Goal: Task Accomplishment & Management: Manage account settings

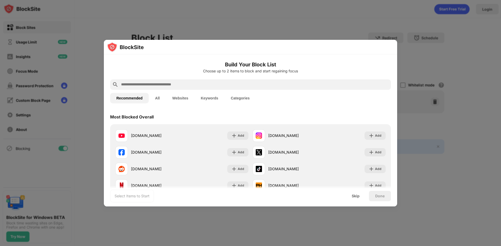
click at [237, 86] on input "text" at bounding box center [254, 85] width 268 height 6
click at [348, 197] on div "Skip" at bounding box center [355, 196] width 20 height 10
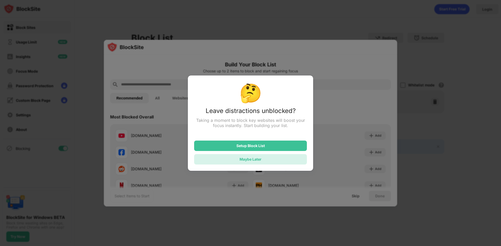
click at [250, 162] on div "Maybe Later" at bounding box center [250, 159] width 22 height 4
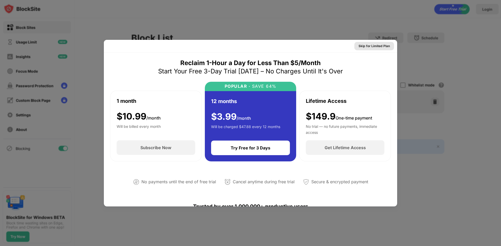
click at [369, 47] on div "Skip for Limited Plan" at bounding box center [373, 46] width 31 height 5
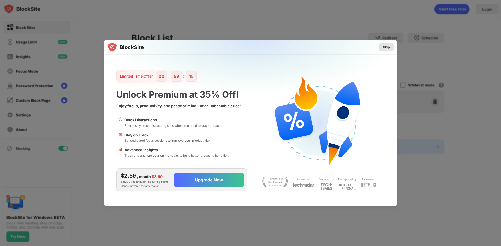
click at [388, 47] on div "Skip" at bounding box center [386, 47] width 7 height 5
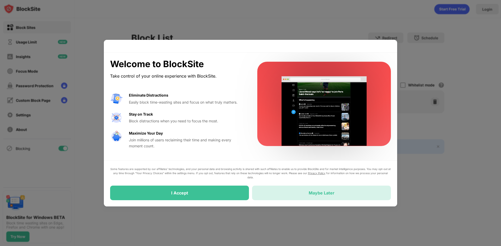
click at [309, 194] on div "Maybe Later" at bounding box center [321, 193] width 26 height 5
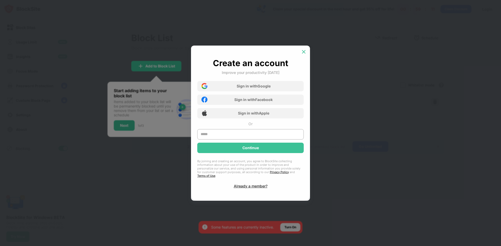
click at [303, 54] on img at bounding box center [303, 51] width 5 height 5
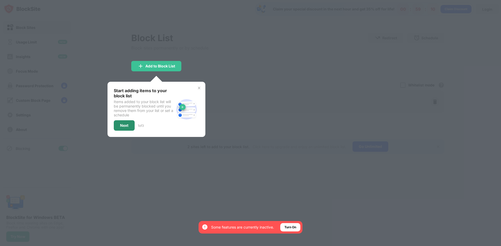
click at [128, 125] on div "Next" at bounding box center [124, 126] width 8 height 4
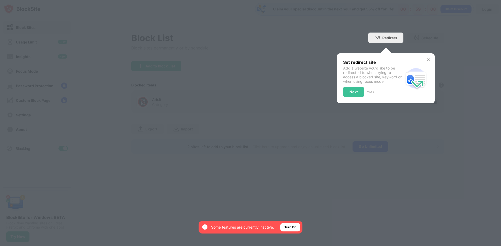
click at [423, 34] on div at bounding box center [250, 123] width 501 height 246
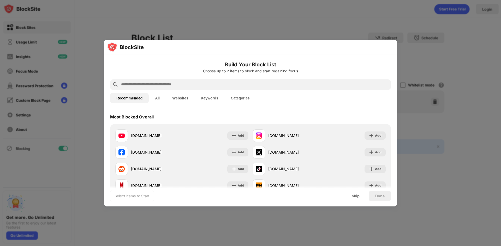
click at [155, 98] on button "All" at bounding box center [157, 98] width 17 height 10
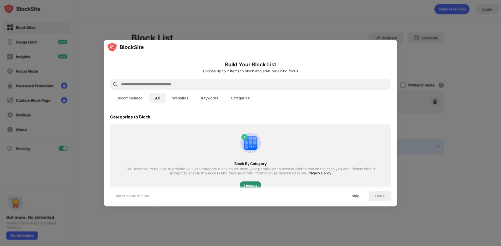
click at [253, 185] on div "I Accept" at bounding box center [250, 185] width 13 height 5
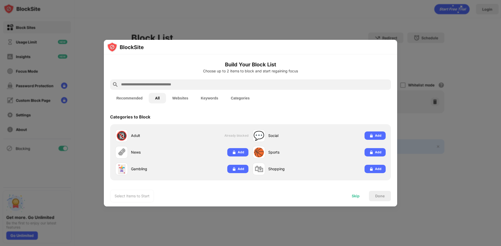
click at [357, 198] on div "Skip" at bounding box center [355, 196] width 20 height 10
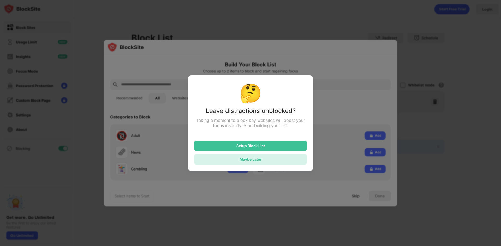
click at [261, 161] on div "Maybe Later" at bounding box center [250, 159] width 113 height 10
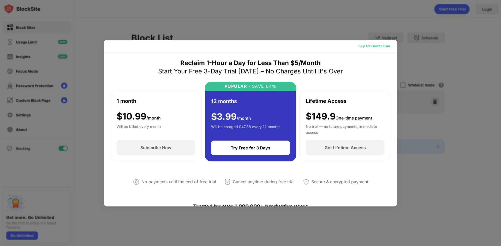
click at [375, 46] on div "Skip for Limited Plan" at bounding box center [373, 46] width 31 height 5
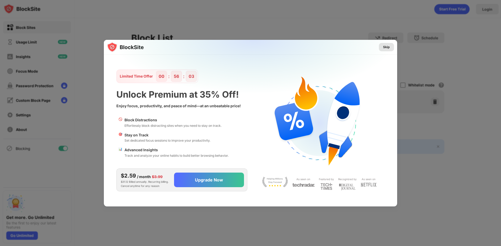
click at [383, 46] on div "Skip" at bounding box center [386, 47] width 7 height 5
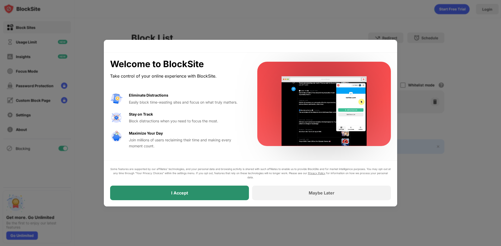
click at [204, 190] on div "I Accept" at bounding box center [179, 193] width 139 height 15
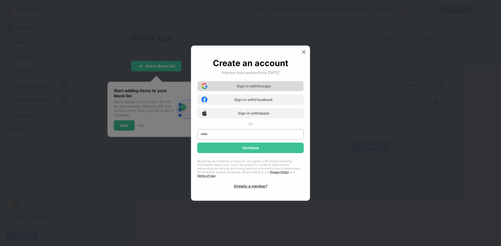
click at [272, 88] on div "Sign in with Google" at bounding box center [250, 86] width 106 height 10
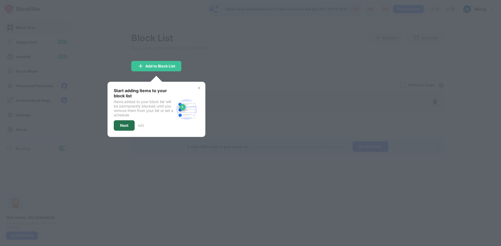
click at [130, 124] on div "Next" at bounding box center [124, 125] width 21 height 10
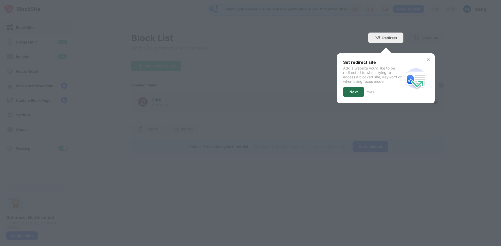
click at [349, 91] on div "Next" at bounding box center [353, 92] width 8 height 4
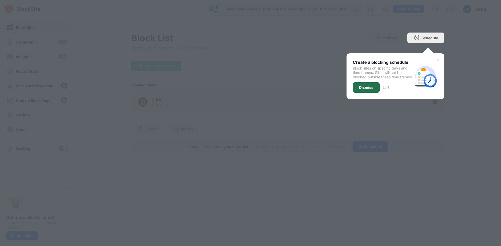
click at [362, 93] on div "Dismiss" at bounding box center [365, 87] width 27 height 10
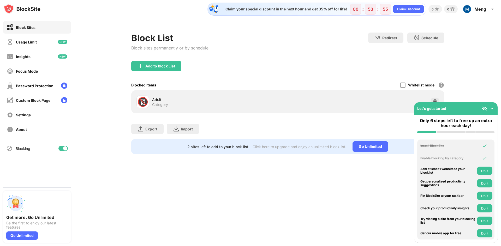
click at [271, 192] on div "Claim your special discount in the next hour and get 35% off for life! 00 : 53 …" at bounding box center [287, 123] width 426 height 246
click at [491, 109] on img at bounding box center [491, 108] width 5 height 5
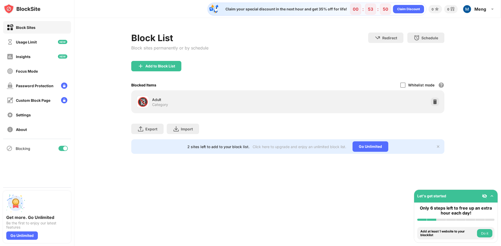
click at [232, 191] on div "Claim your special discount in the next hour and get 35% off for life! 00 : 53 …" at bounding box center [287, 123] width 426 height 246
click at [39, 86] on div "Password Protection" at bounding box center [35, 86] width 38 height 4
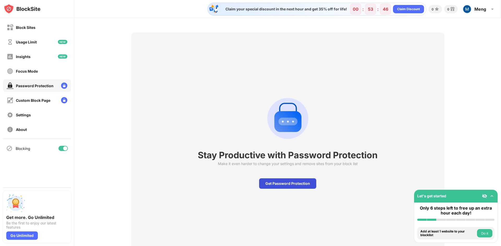
click at [284, 186] on div "Get Password Protection" at bounding box center [287, 184] width 57 height 10
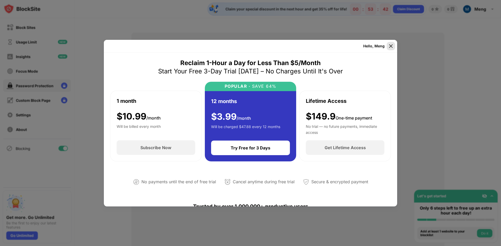
click at [391, 46] on img at bounding box center [390, 46] width 5 height 5
